Goal: Task Accomplishment & Management: Manage account settings

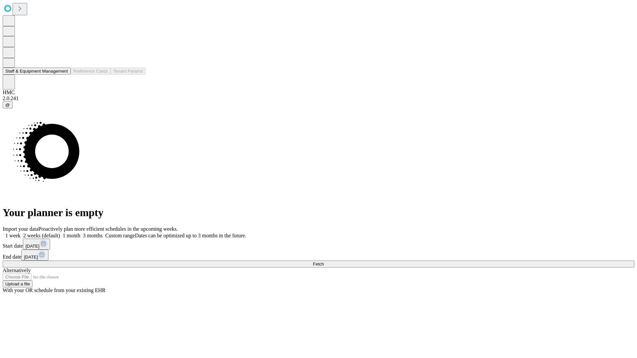
click at [63, 75] on button "Staff & Equipment Management" at bounding box center [37, 71] width 68 height 7
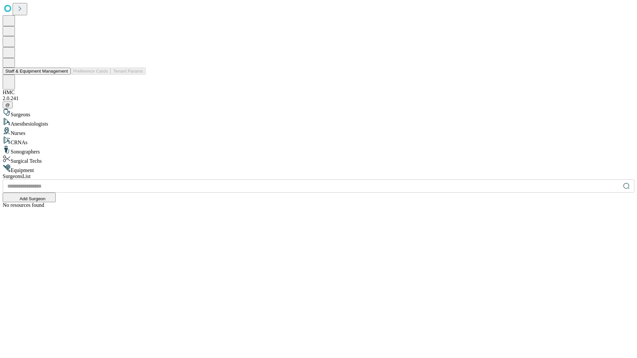
click at [63, 75] on button "Staff & Equipment Management" at bounding box center [37, 71] width 68 height 7
